Goal: Navigation & Orientation: Find specific page/section

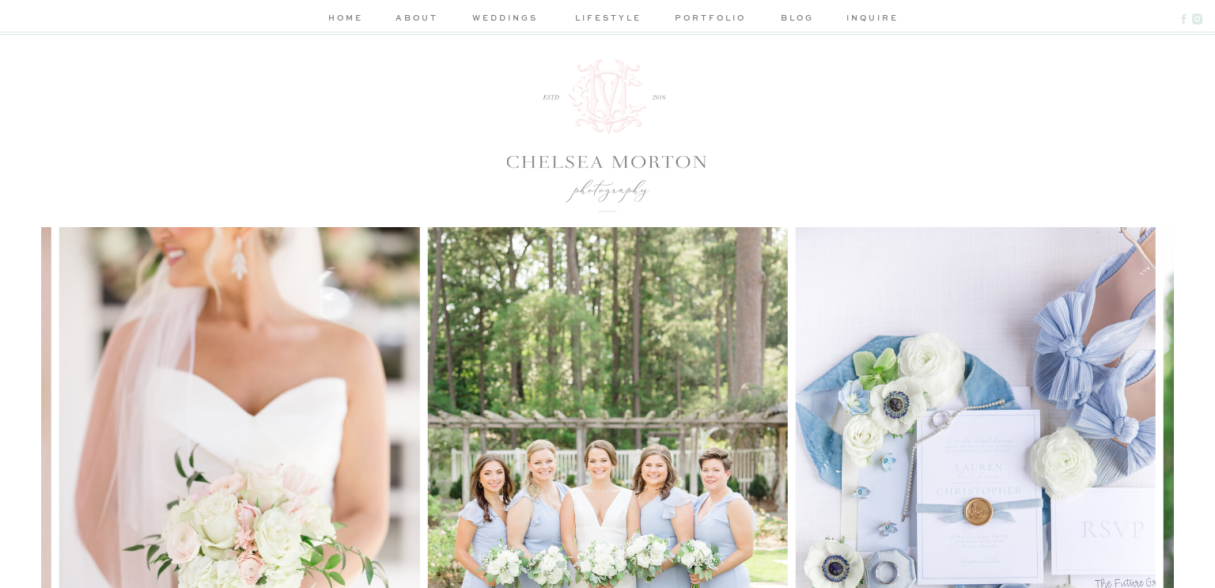
click at [504, 12] on nav "weddings" at bounding box center [505, 19] width 75 height 17
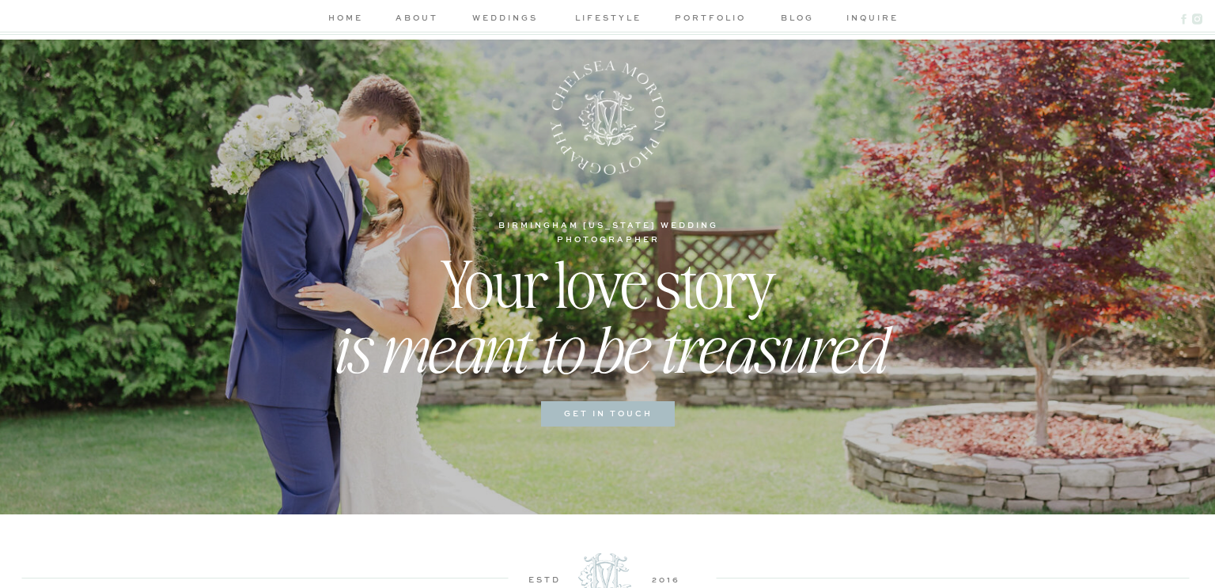
click at [407, 17] on nav "about" at bounding box center [416, 19] width 47 height 17
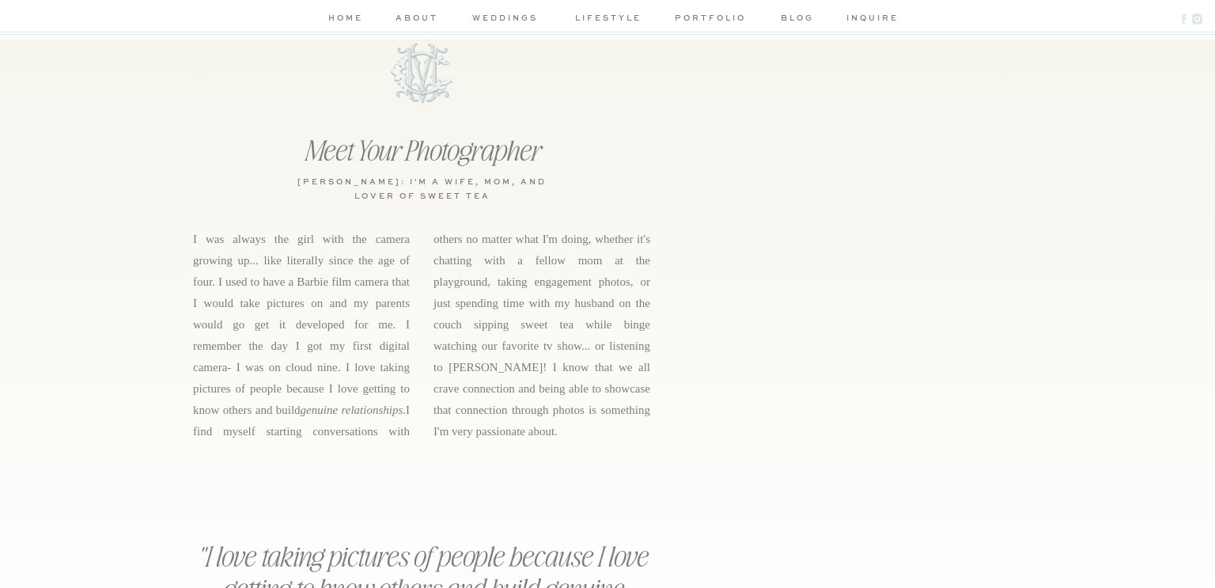
scroll to position [550, 0]
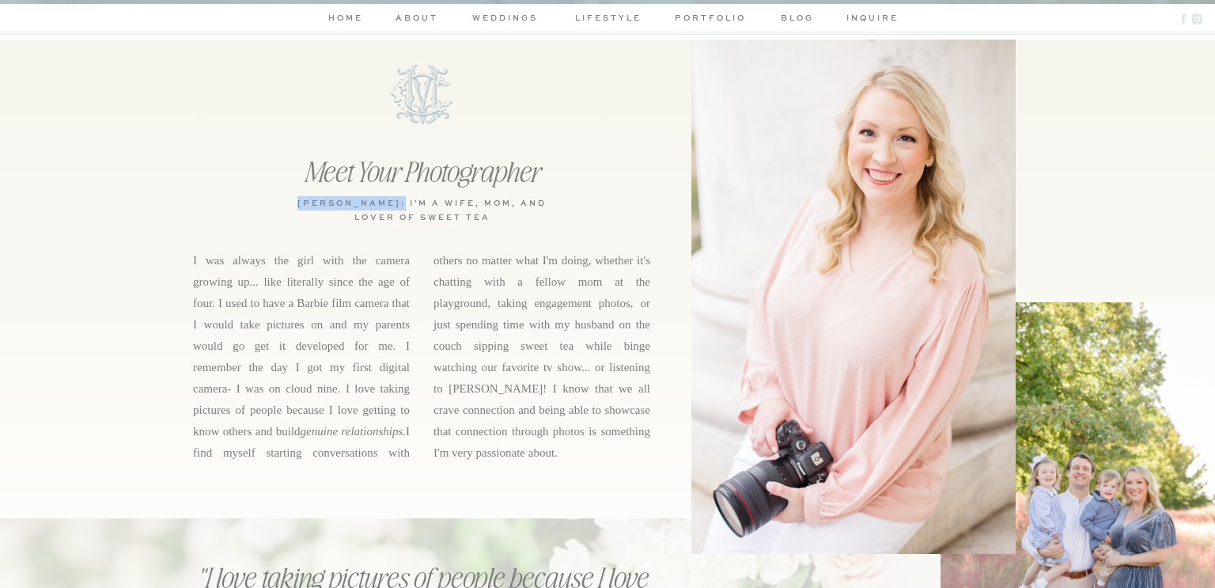
drag, startPoint x: 418, startPoint y: 199, endPoint x: 307, endPoint y: 206, distance: 110.9
click at [307, 206] on h3 "chelsea morton: i'm a WIFE, MOM, and lover of sweet tea" at bounding box center [421, 208] width 257 height 24
copy h3 "chelsea morton"
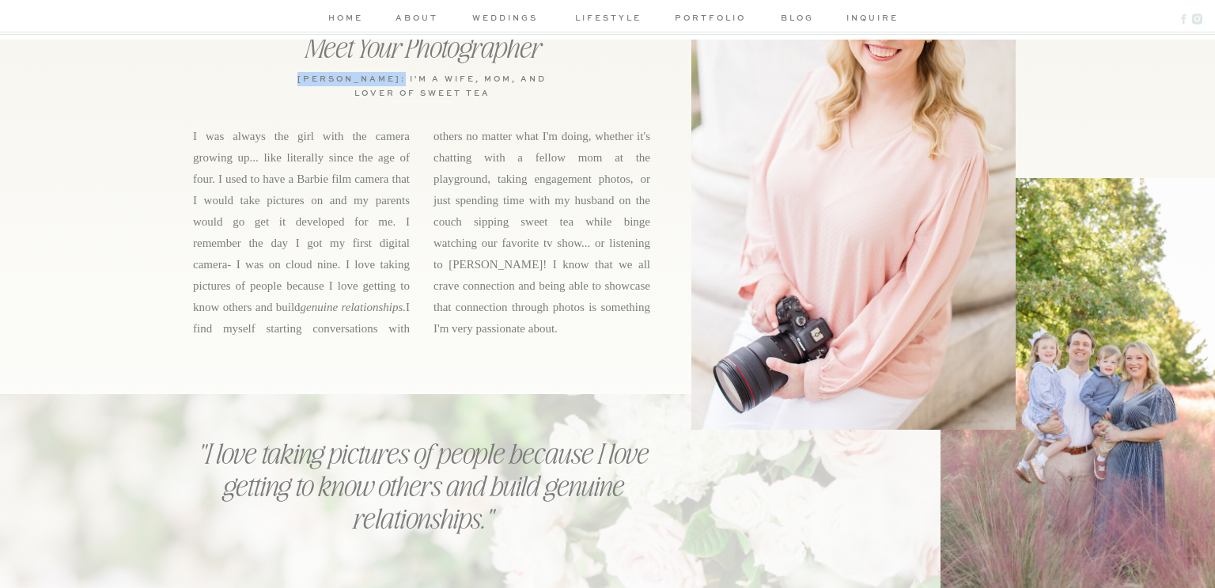
scroll to position [690, 0]
